Goal: Information Seeking & Learning: Learn about a topic

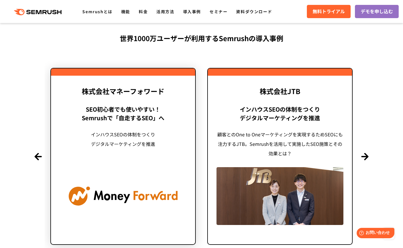
scroll to position [1374, 0]
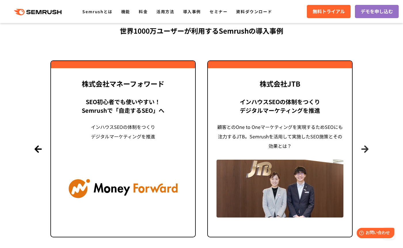
click at [368, 148] on button "Next" at bounding box center [364, 148] width 7 height 7
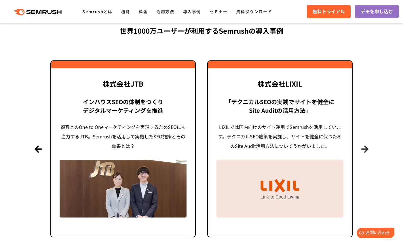
click at [368, 148] on button "Next" at bounding box center [364, 148] width 7 height 7
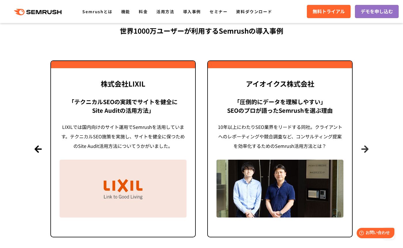
click at [368, 148] on button "Next" at bounding box center [364, 148] width 7 height 7
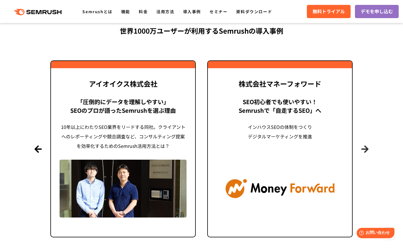
click at [368, 148] on button "Next" at bounding box center [364, 148] width 7 height 7
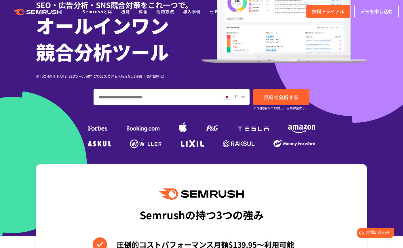
scroll to position [0, 0]
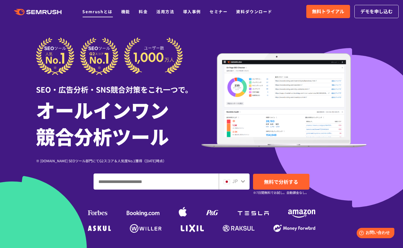
click at [110, 12] on link "Semrushとは" at bounding box center [97, 12] width 30 height 6
